Goal: Information Seeking & Learning: Find contact information

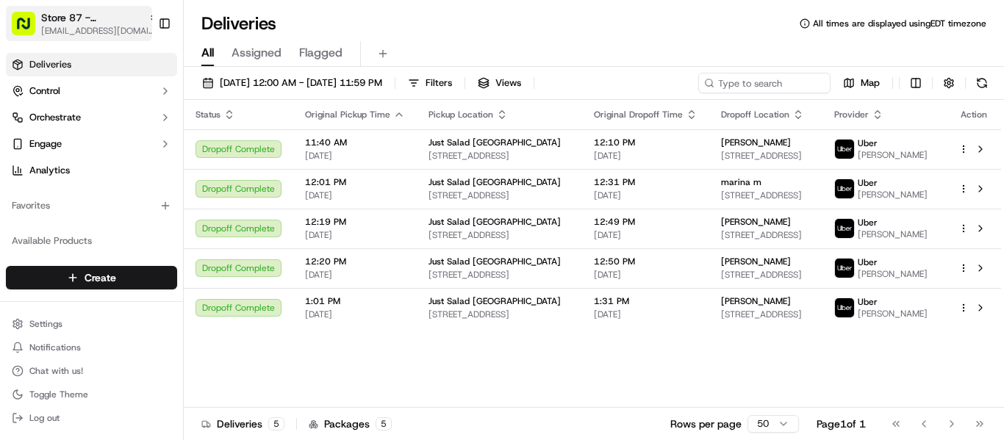
click at [75, 30] on span "[EMAIL_ADDRESS][DOMAIN_NAME]" at bounding box center [100, 31] width 118 height 12
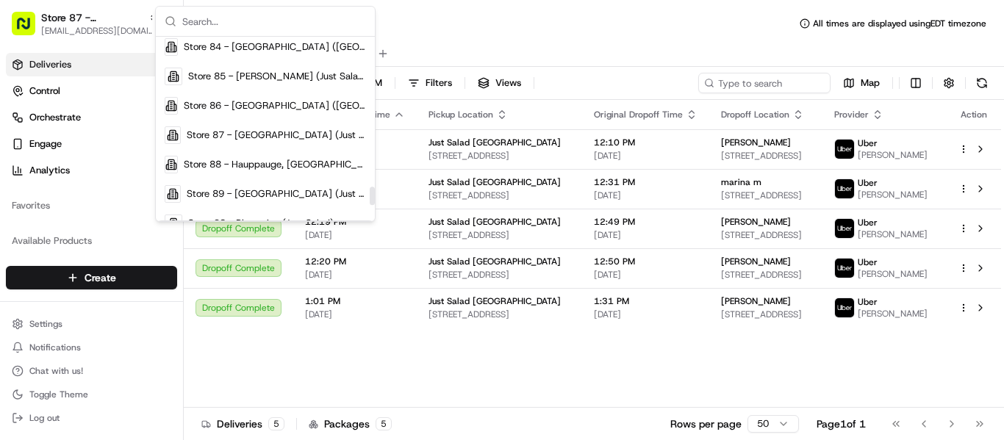
scroll to position [1543, 0]
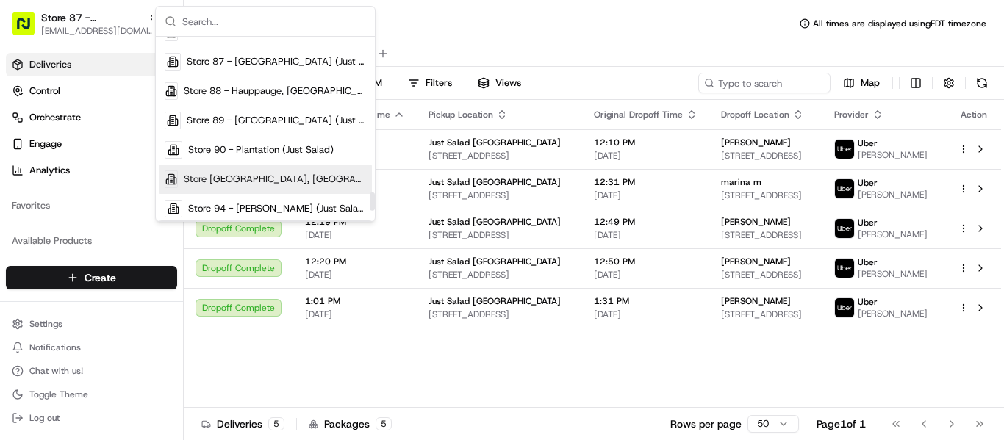
click at [272, 174] on span "Store [GEOGRAPHIC_DATA], [GEOGRAPHIC_DATA] (Just Salad)" at bounding box center [275, 179] width 182 height 13
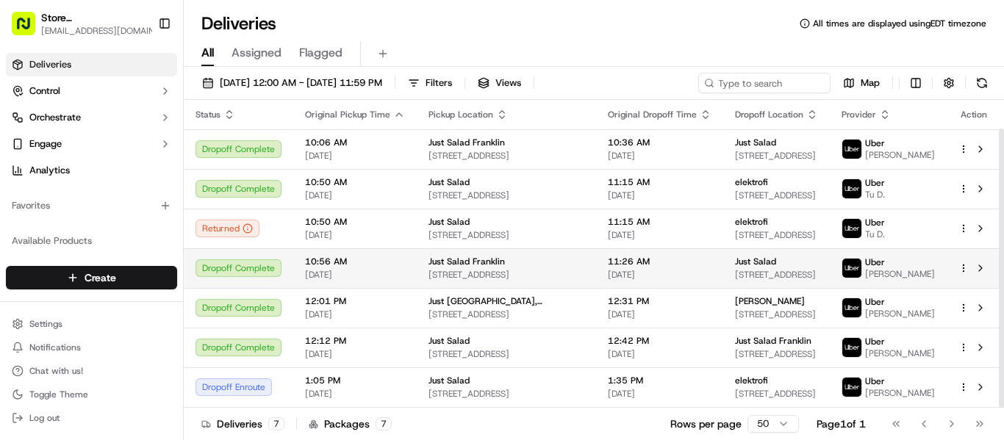
scroll to position [32, 0]
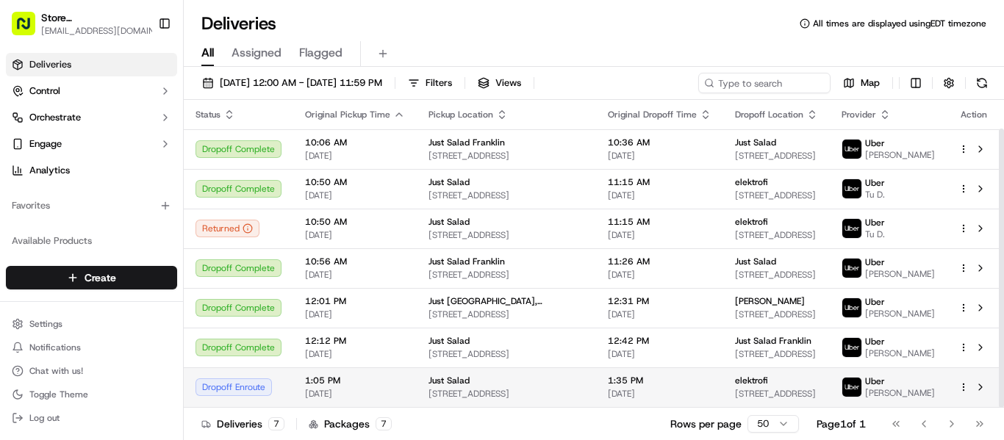
click at [738, 384] on div "elektrofi [STREET_ADDRESS]" at bounding box center [776, 387] width 83 height 25
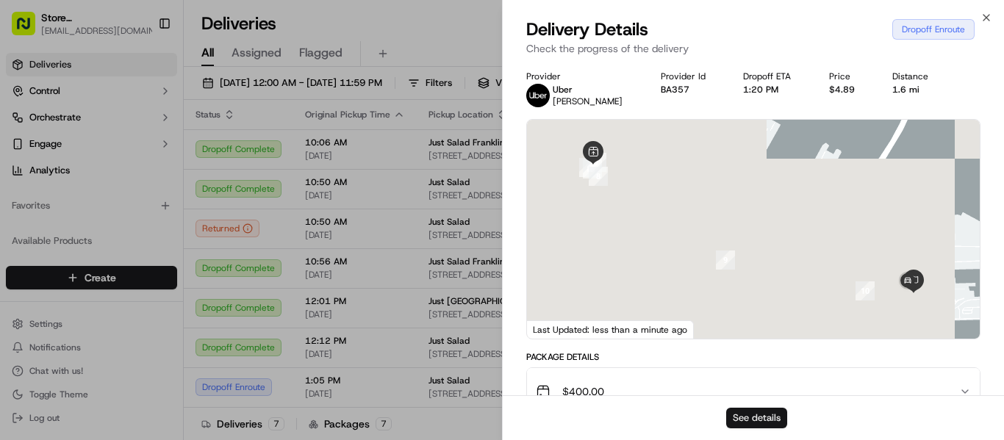
click at [763, 422] on button "See details" at bounding box center [756, 418] width 61 height 21
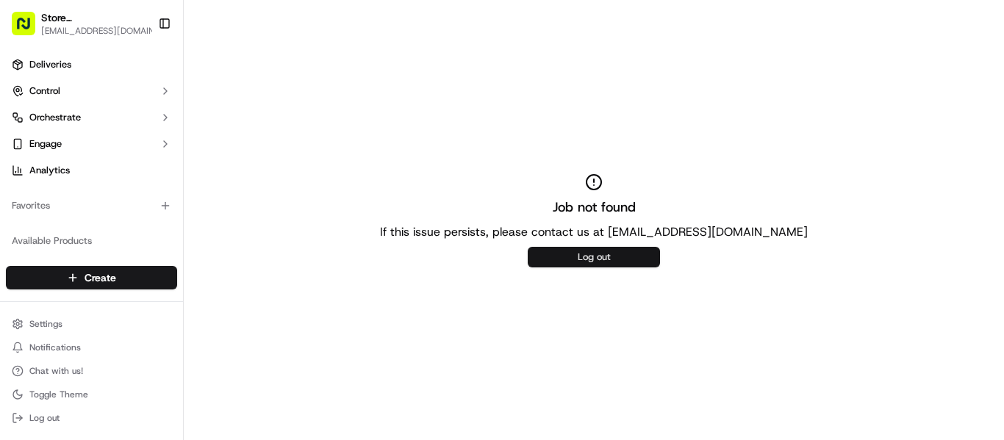
click at [638, 259] on button "Log out" at bounding box center [594, 257] width 132 height 21
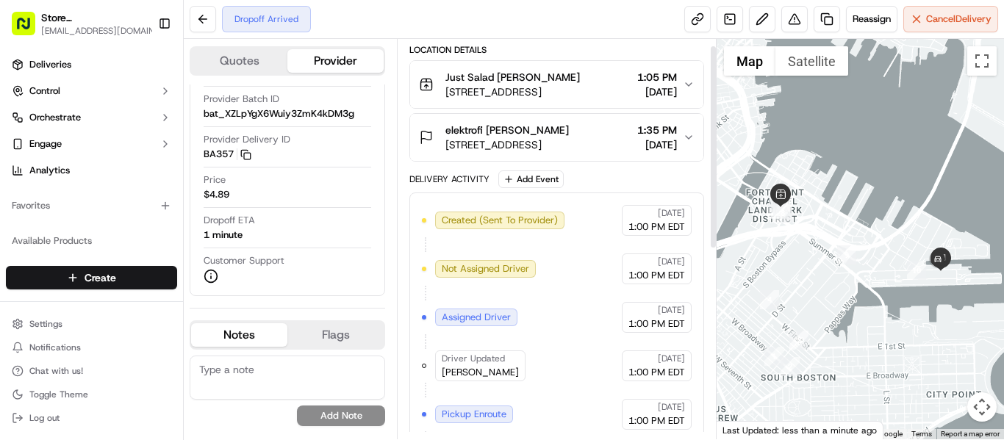
scroll to position [14, 0]
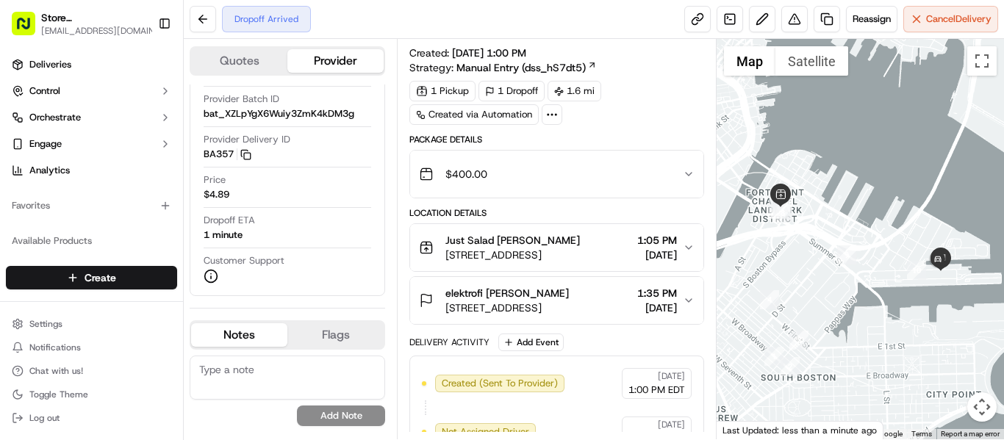
click at [544, 245] on span "Just Salad [PERSON_NAME]" at bounding box center [512, 240] width 134 height 15
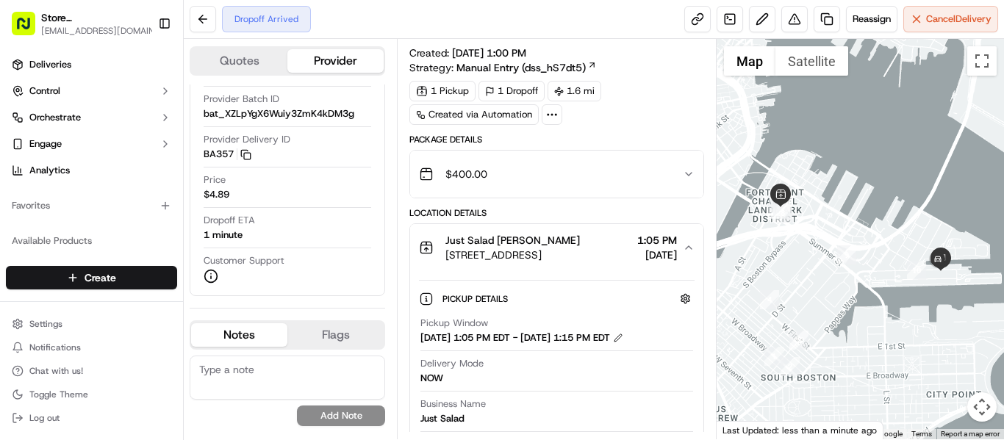
click at [550, 244] on span "Just Salad [PERSON_NAME]" at bounding box center [512, 240] width 134 height 15
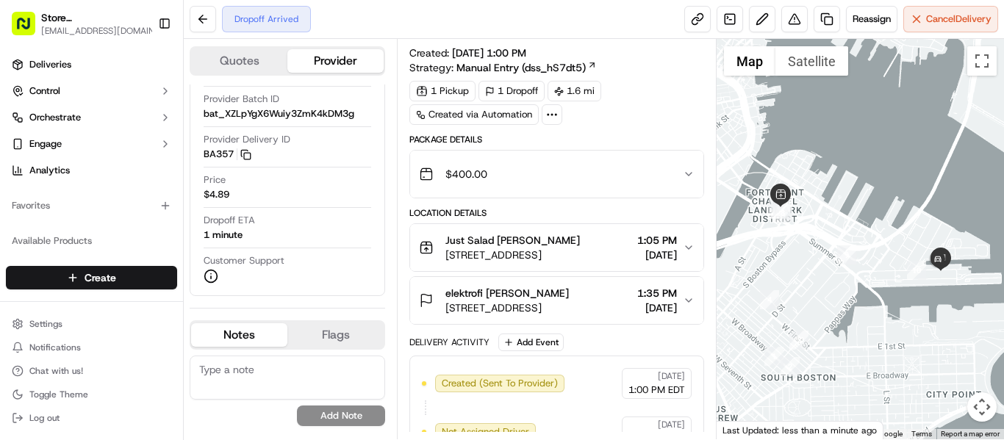
click at [536, 295] on span "elektrofi [PERSON_NAME]" at bounding box center [506, 293] width 123 height 15
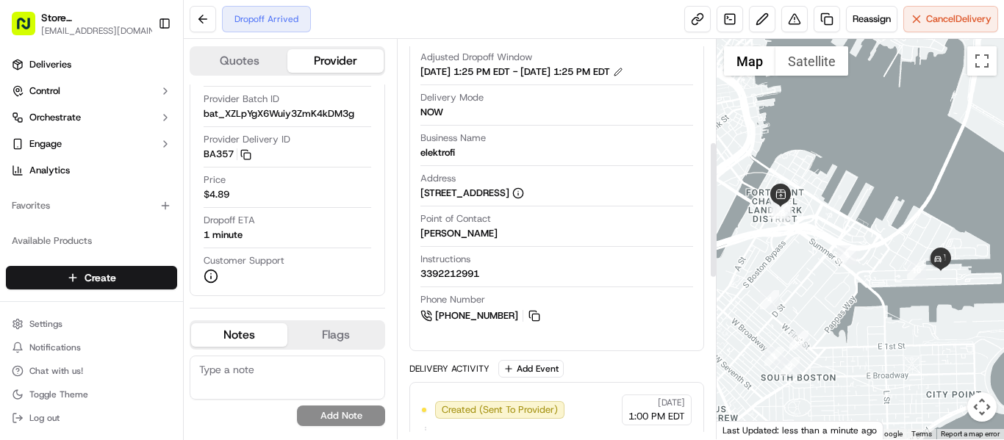
scroll to position [381, 0]
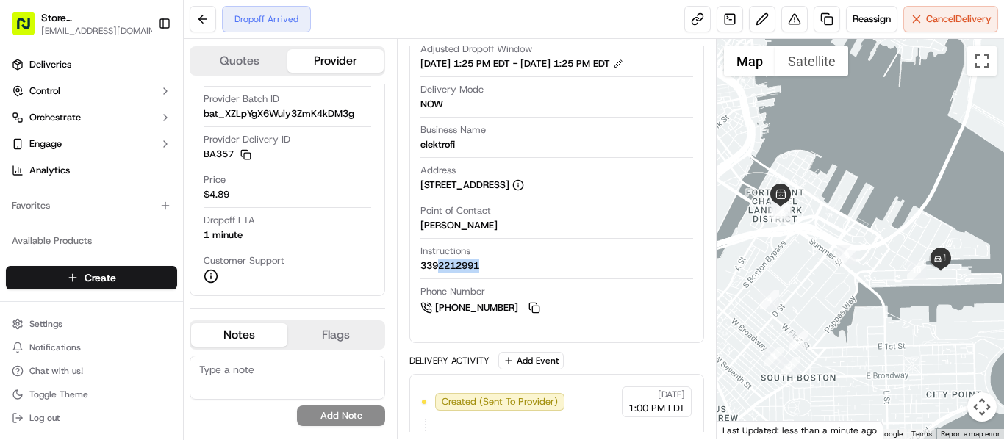
drag, startPoint x: 498, startPoint y: 267, endPoint x: 440, endPoint y: 267, distance: 58.0
click at [440, 267] on div "Instructions 3392212991" at bounding box center [556, 259] width 273 height 28
click at [517, 263] on div "Instructions 3392212991" at bounding box center [556, 259] width 273 height 28
click at [539, 309] on button at bounding box center [534, 308] width 16 height 16
click at [471, 306] on span "[PHONE_NUMBER]" at bounding box center [476, 307] width 83 height 13
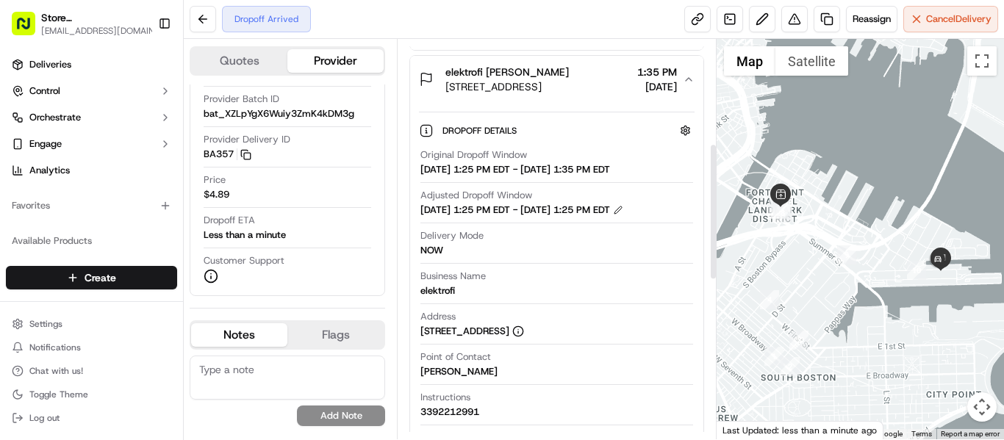
scroll to position [234, 0]
